Goal: Find specific page/section: Find specific page/section

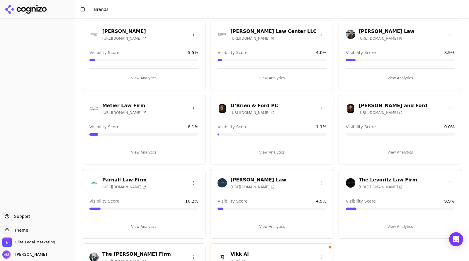
scroll to position [396, 0]
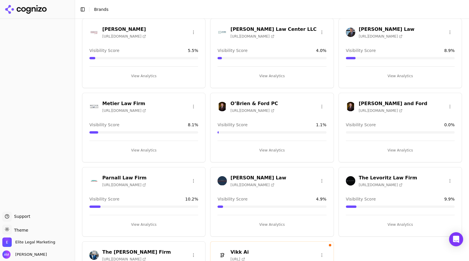
click at [366, 31] on h3 "[PERSON_NAME] Law" at bounding box center [387, 29] width 56 height 7
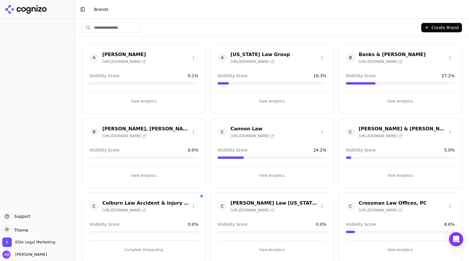
scroll to position [396, 0]
